Goal: Find specific page/section: Find specific page/section

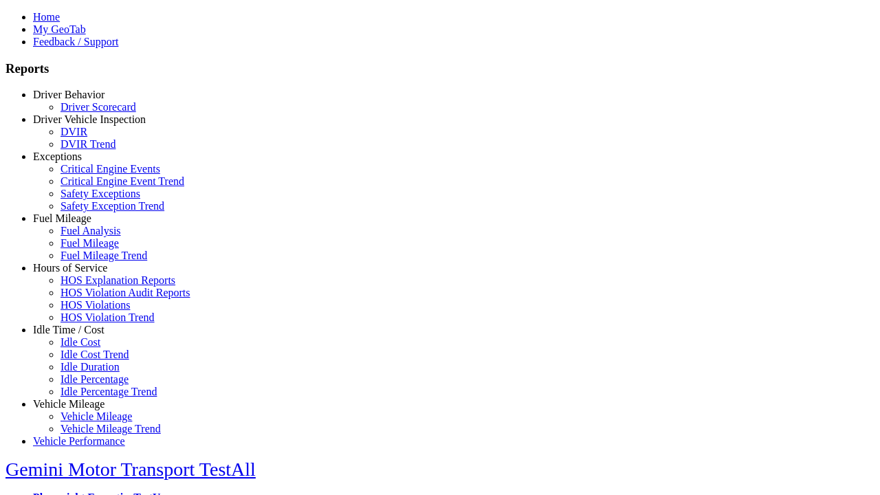
click at [79, 162] on link "Exceptions" at bounding box center [57, 157] width 49 height 12
click at [89, 199] on link "Safety Exceptions" at bounding box center [101, 194] width 80 height 12
select select
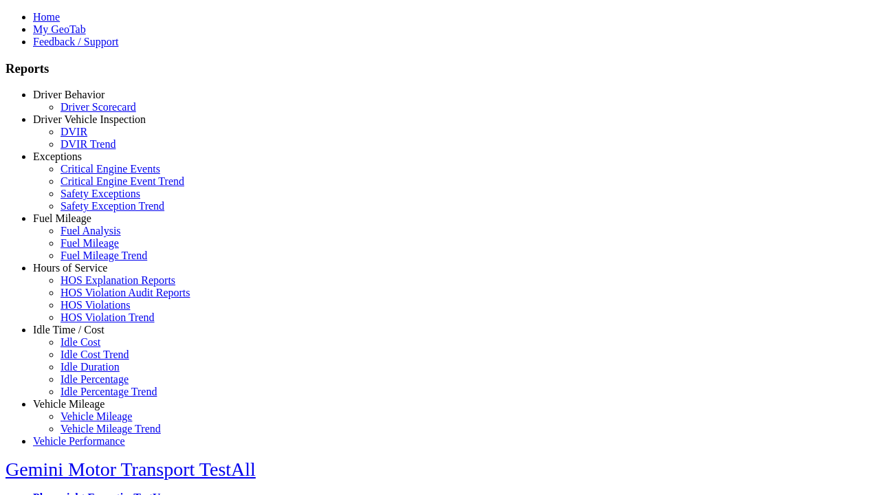
select select
